Goal: Task Accomplishment & Management: Complete application form

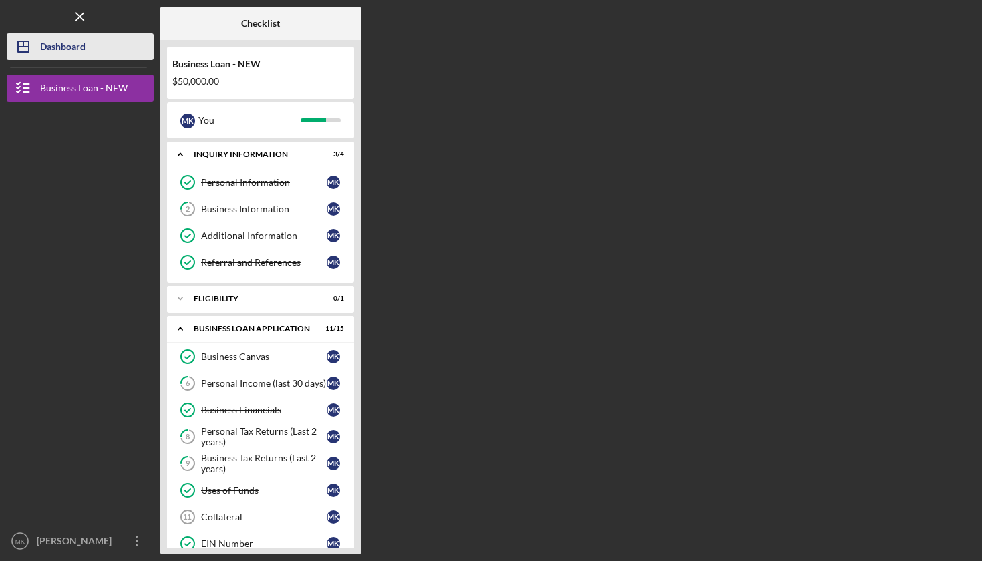
click at [65, 43] on div "Dashboard" at bounding box center [62, 48] width 45 height 30
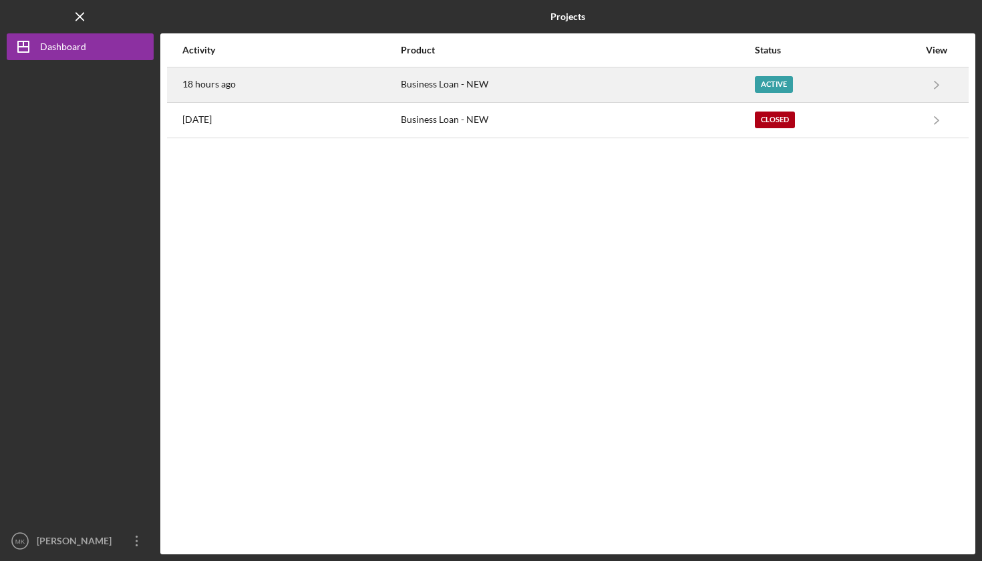
click at [284, 78] on div "18 hours ago" at bounding box center [290, 84] width 217 height 33
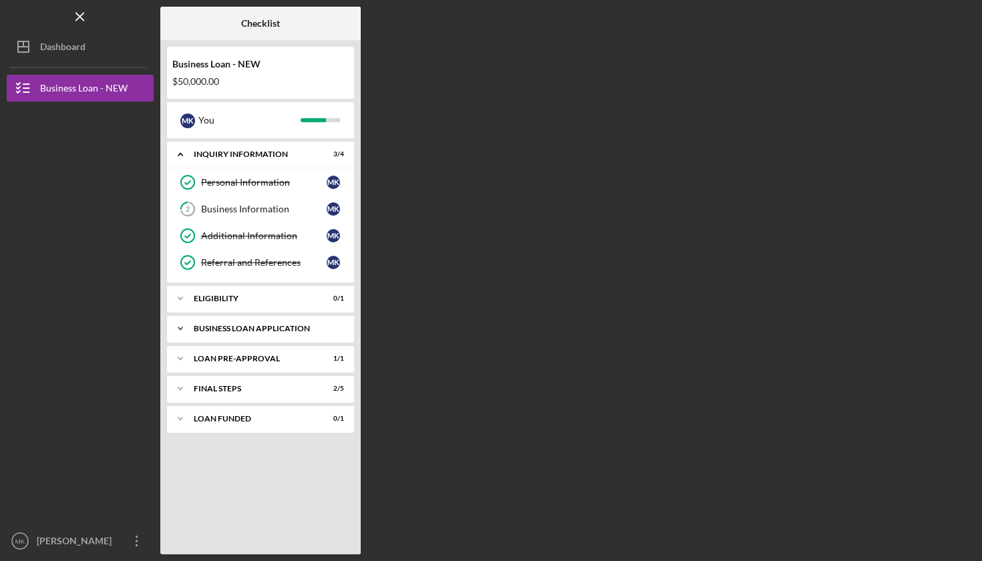
click at [284, 327] on div "BUSINESS LOAN APPLICATION" at bounding box center [266, 329] width 144 height 8
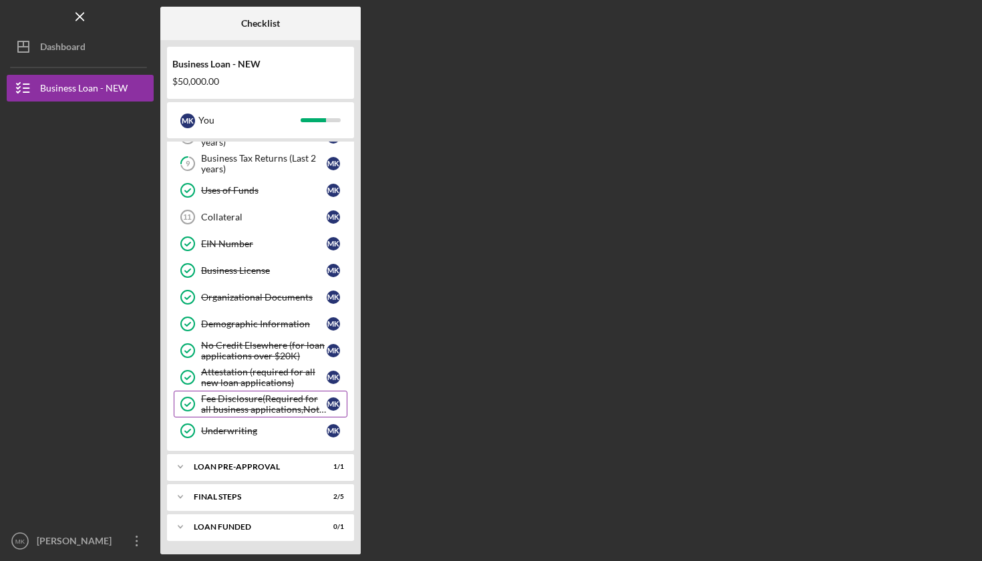
scroll to position [300, 0]
